Goal: Transaction & Acquisition: Purchase product/service

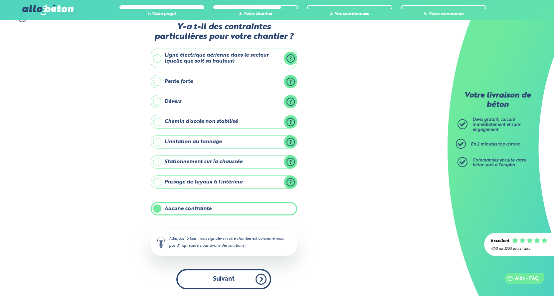
click at [221, 279] on button "Suivant" at bounding box center [223, 279] width 95 height 20
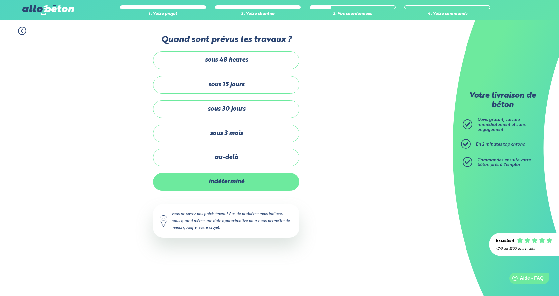
click at [223, 181] on label "indéterminé" at bounding box center [226, 182] width 146 height 18
click at [0, 0] on input "indéterminé" at bounding box center [0, 0] width 0 height 0
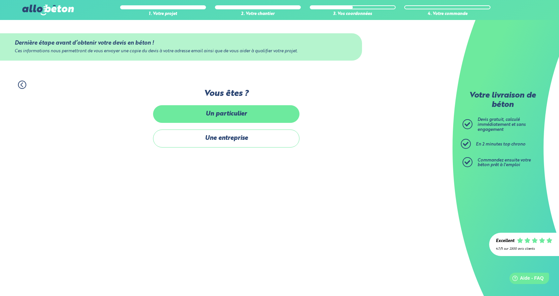
click at [234, 113] on label "Un particulier" at bounding box center [226, 114] width 146 height 18
click at [0, 0] on input "Un particulier" at bounding box center [0, 0] width 0 height 0
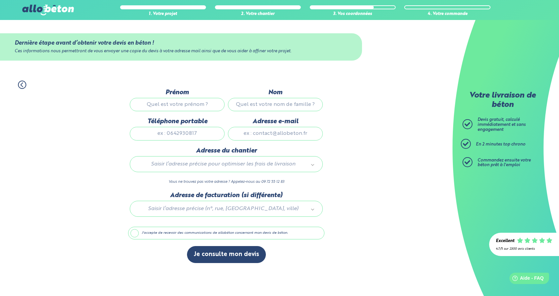
click at [172, 105] on input "Prénom" at bounding box center [177, 104] width 95 height 13
type input "[PERSON_NAME]"
type input "MENARD"
type input "0686534352"
type input "[EMAIL_ADDRESS][DOMAIN_NAME]"
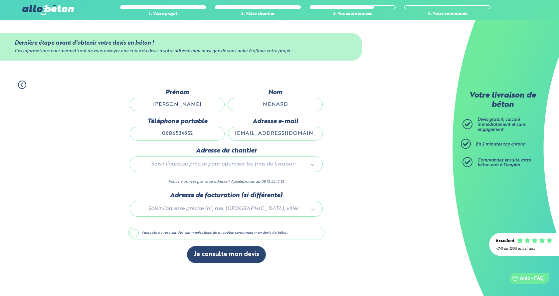
type input "28, rue d'arras"
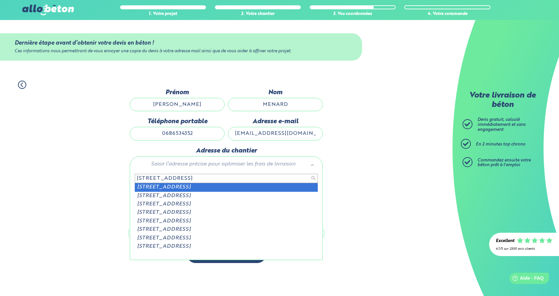
click at [298, 178] on input "28, rue d'arras" at bounding box center [226, 178] width 183 height 9
click at [260, 178] on input "28, rue d'arras" at bounding box center [226, 178] width 183 height 9
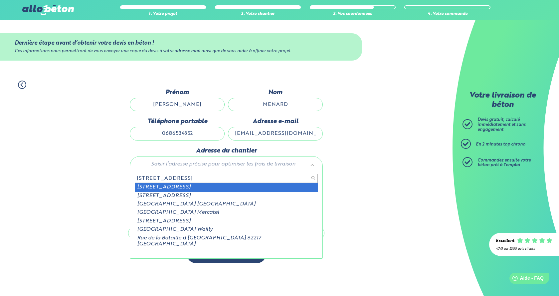
type input "28, rue d'arras 62217"
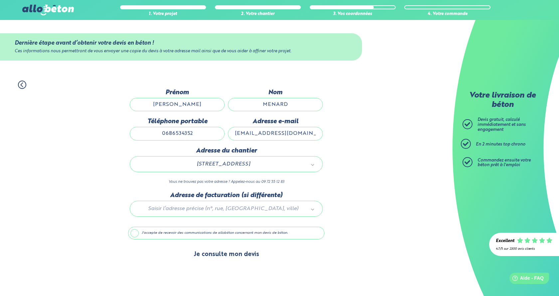
click at [226, 252] on button "Je consulte mon devis" at bounding box center [226, 254] width 79 height 17
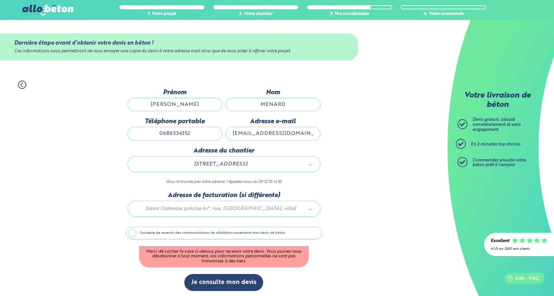
click at [130, 230] on label "J'accepte de recevoir des communications de allobéton concernant mon devis de b…" at bounding box center [224, 233] width 196 height 13
click at [0, 0] on input "J'accepte de recevoir des communications de allobéton concernant mon devis de b…" at bounding box center [0, 0] width 0 height 0
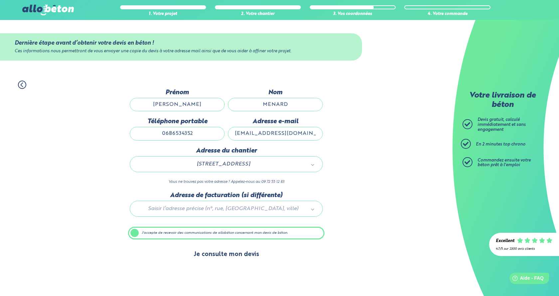
click at [232, 252] on button "Je consulte mon devis" at bounding box center [226, 254] width 79 height 17
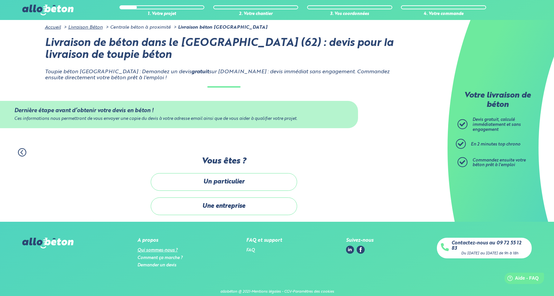
click at [153, 251] on link "Qui sommes-nous ?" at bounding box center [157, 250] width 40 height 4
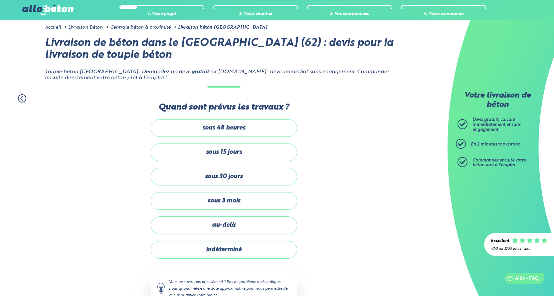
scroll to position [13, 0]
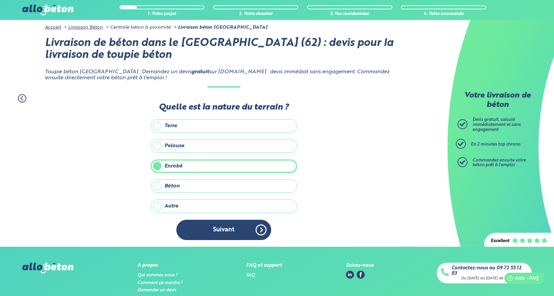
scroll to position [33, 0]
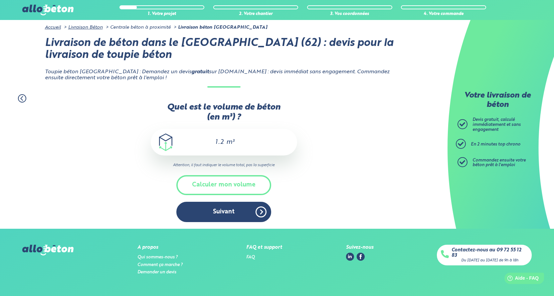
scroll to position [33, 0]
